Goal: Task Accomplishment & Management: Manage account settings

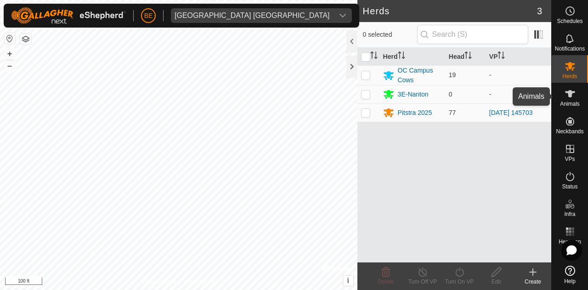
click at [577, 99] on es-animals-svg-icon at bounding box center [569, 93] width 17 height 15
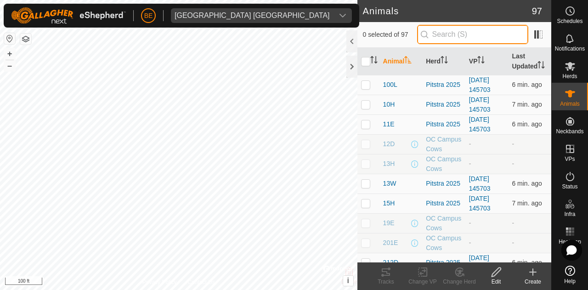
click at [462, 32] on input "text" at bounding box center [472, 34] width 111 height 19
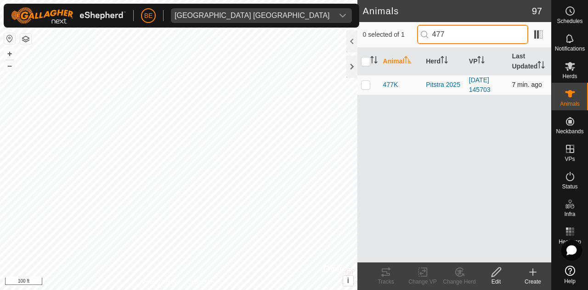
type input "477"
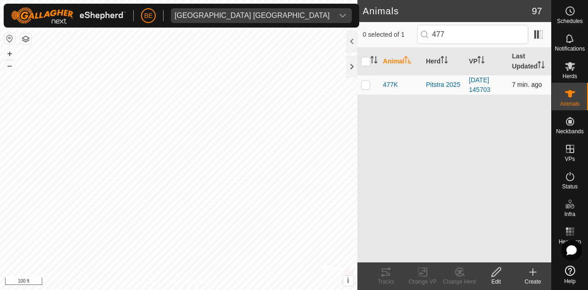
click at [366, 86] on p-checkbox at bounding box center [365, 84] width 9 height 7
checkbox input "true"
click at [426, 273] on icon at bounding box center [422, 271] width 11 height 11
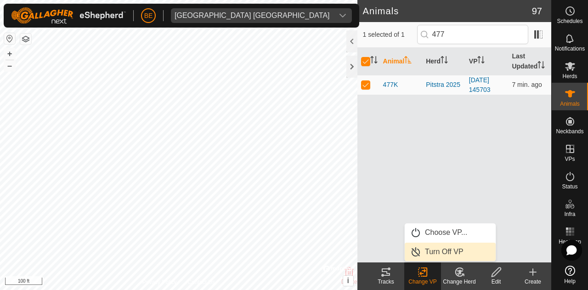
click at [455, 247] on link "Turn Off VP" at bounding box center [449, 251] width 91 height 18
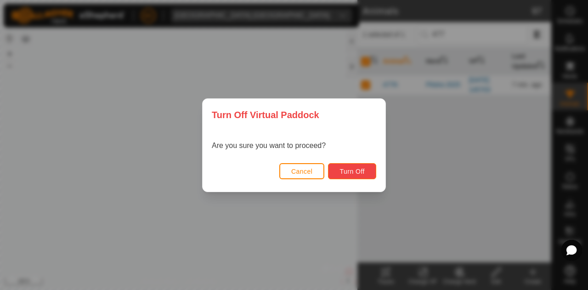
click at [358, 170] on span "Turn Off" at bounding box center [351, 171] width 25 height 7
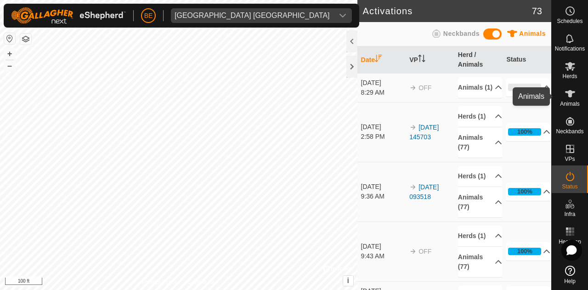
click at [570, 92] on icon at bounding box center [570, 93] width 10 height 7
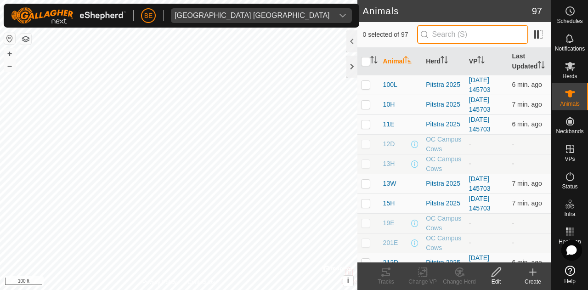
click at [438, 39] on input "text" at bounding box center [472, 34] width 111 height 19
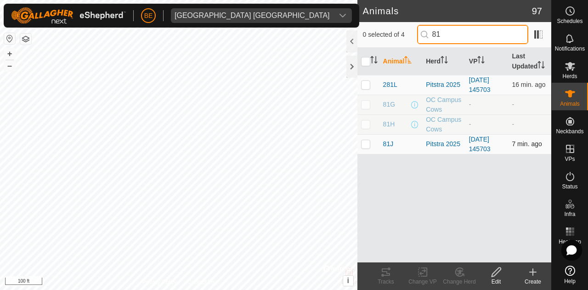
type input "81"
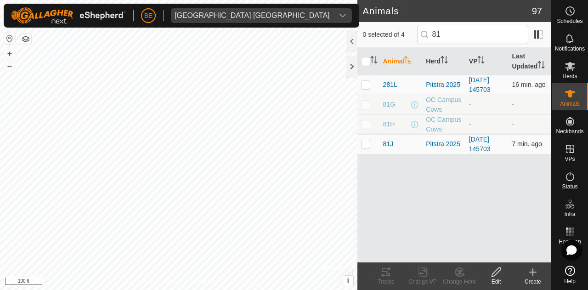
click at [361, 145] on p-checkbox at bounding box center [365, 143] width 9 height 7
checkbox input "true"
click at [414, 267] on change-vp-svg-icon at bounding box center [422, 271] width 37 height 11
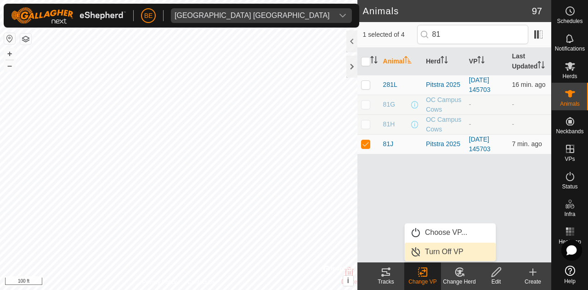
click at [452, 250] on link "Turn Off VP" at bounding box center [449, 251] width 91 height 18
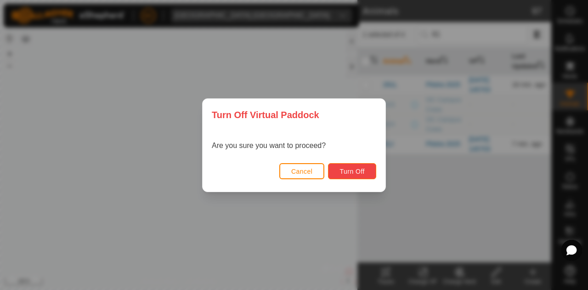
click at [354, 172] on span "Turn Off" at bounding box center [351, 171] width 25 height 7
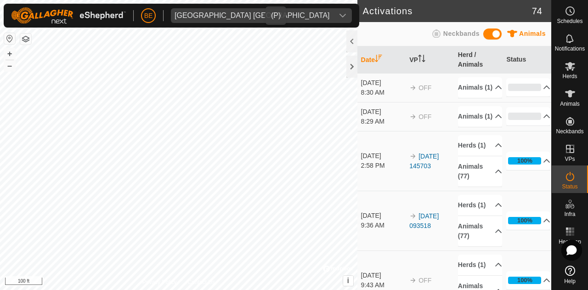
click at [244, 17] on span "Olds College Alberta" at bounding box center [252, 15] width 162 height 15
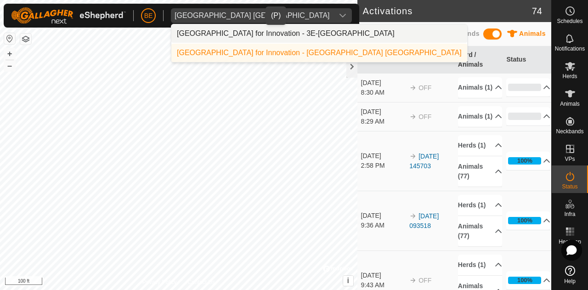
click at [260, 33] on li "Olds College Centre for Innovation - 3E-Nanton" at bounding box center [319, 33] width 296 height 18
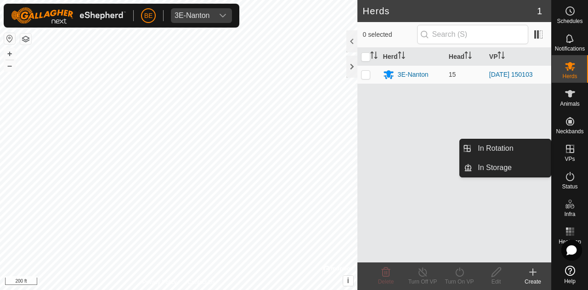
click at [566, 143] on icon at bounding box center [569, 148] width 11 height 11
click at [482, 144] on link "In Rotation" at bounding box center [511, 148] width 78 height 18
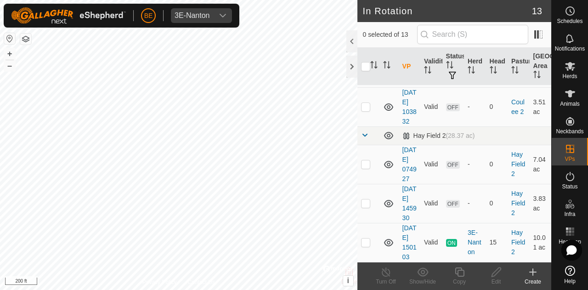
scroll to position [645, 0]
click at [368, 160] on p-checkbox at bounding box center [365, 163] width 9 height 7
checkbox input "false"
click at [364, 199] on p-checkbox at bounding box center [365, 202] width 9 height 7
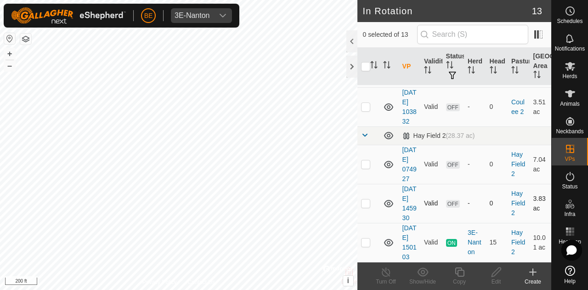
checkbox input "true"
click at [494, 271] on icon at bounding box center [495, 271] width 9 height 9
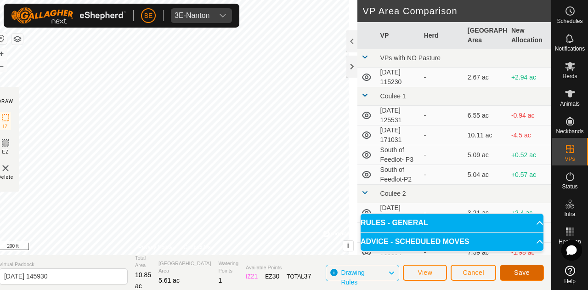
click at [521, 271] on span "Save" at bounding box center [522, 272] width 16 height 7
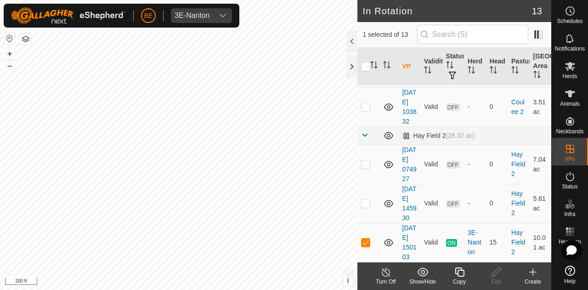
scroll to position [645, 0]
click at [363, 238] on p-checkbox at bounding box center [365, 241] width 9 height 7
checkbox input "false"
click at [358, 184] on td at bounding box center [368, 203] width 22 height 39
checkbox input "true"
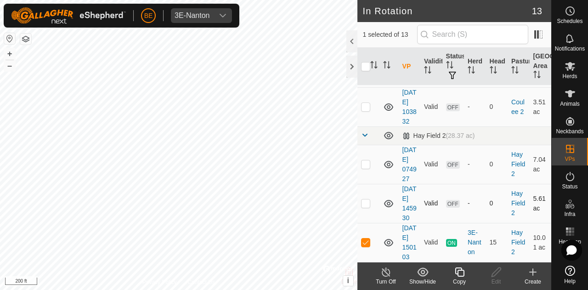
click at [367, 199] on p-checkbox at bounding box center [365, 202] width 9 height 7
checkbox input "true"
click at [365, 238] on p-checkbox at bounding box center [365, 241] width 9 height 7
checkbox input "false"
click at [570, 66] on icon at bounding box center [570, 66] width 10 height 9
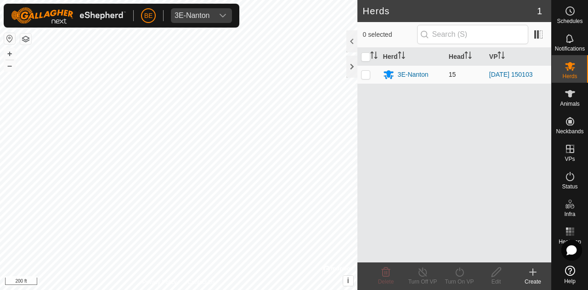
click at [363, 78] on td at bounding box center [368, 74] width 22 height 18
checkbox input "true"
click at [458, 276] on icon at bounding box center [459, 271] width 11 height 11
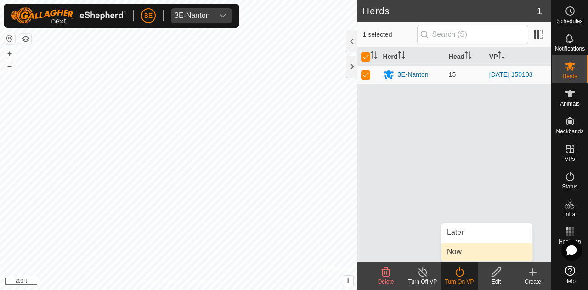
click at [465, 251] on link "Now" at bounding box center [486, 251] width 91 height 18
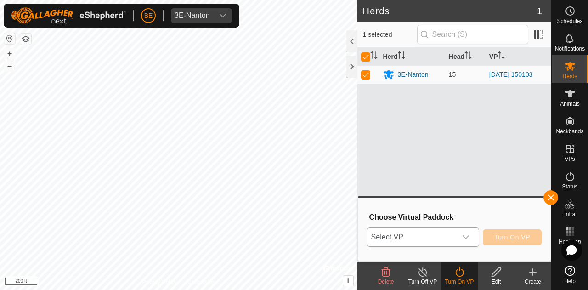
click at [420, 241] on span "Select VP" at bounding box center [411, 237] width 89 height 18
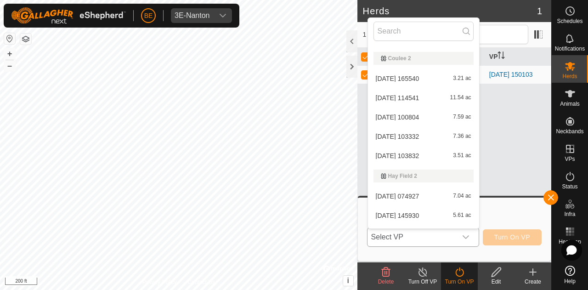
scroll to position [151, 0]
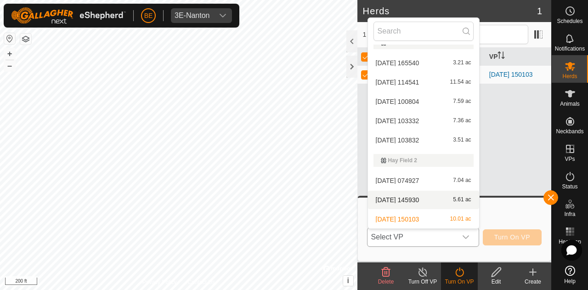
click at [394, 196] on li "2025-08-18 145930 5.61 ac" at bounding box center [423, 199] width 111 height 18
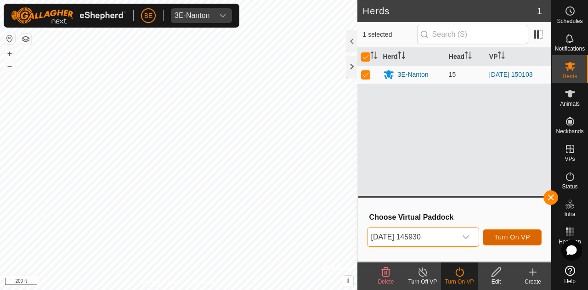
click at [495, 235] on span "Turn On VP" at bounding box center [512, 236] width 36 height 7
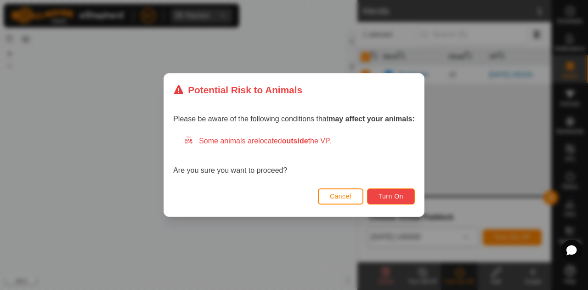
click at [388, 197] on span "Turn On" at bounding box center [390, 195] width 25 height 7
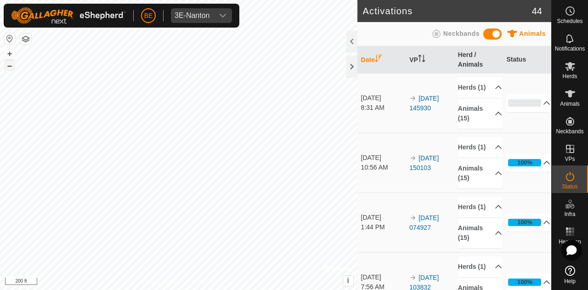
click at [6, 67] on button "–" at bounding box center [9, 65] width 11 height 11
click at [9, 50] on button "+" at bounding box center [9, 53] width 11 height 11
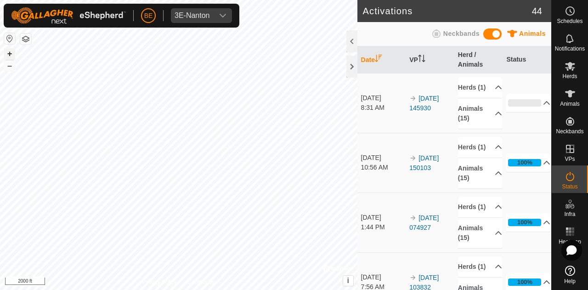
click at [9, 50] on button "+" at bounding box center [9, 53] width 11 height 11
click at [9, 52] on button "+" at bounding box center [9, 53] width 11 height 11
